Goal: Information Seeking & Learning: Learn about a topic

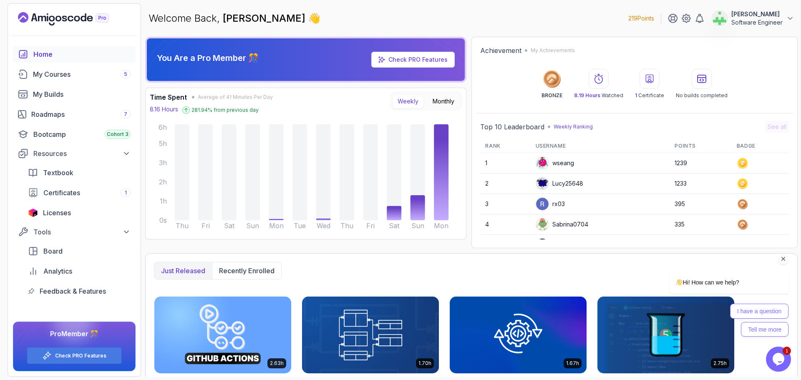
click at [782, 259] on icon "Chat attention grabber" at bounding box center [783, 259] width 8 height 8
click at [797, 330] on icon "Close" at bounding box center [795, 332] width 8 height 8
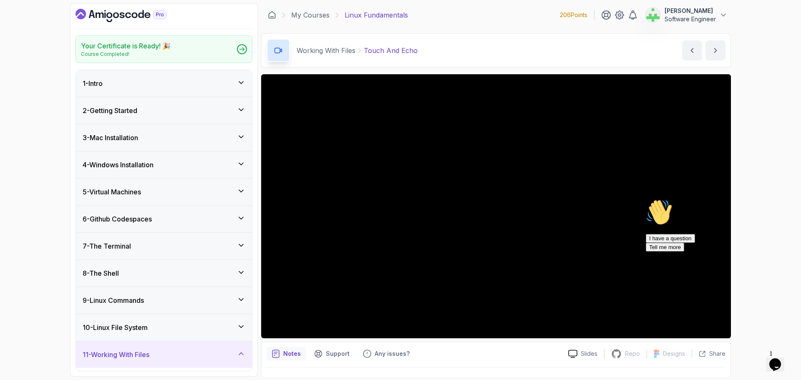
scroll to position [398, 0]
